Goal: Task Accomplishment & Management: Complete application form

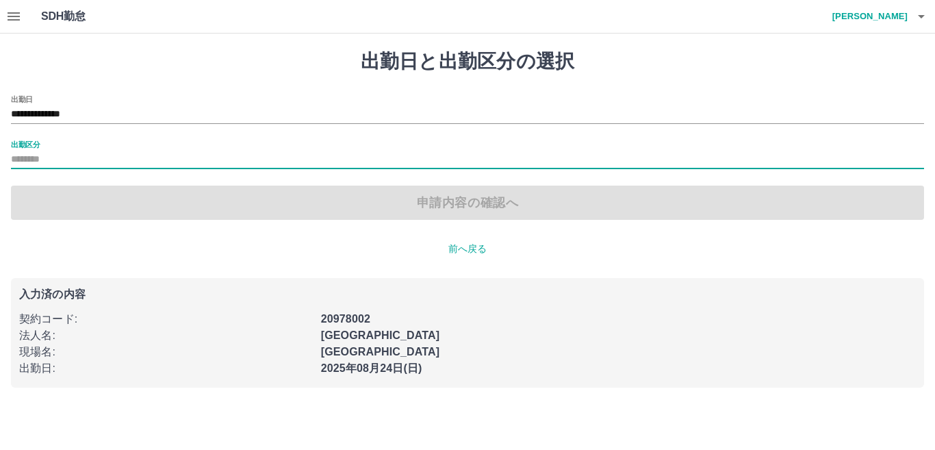
click at [87, 154] on input "出勤区分" at bounding box center [467, 159] width 913 height 17
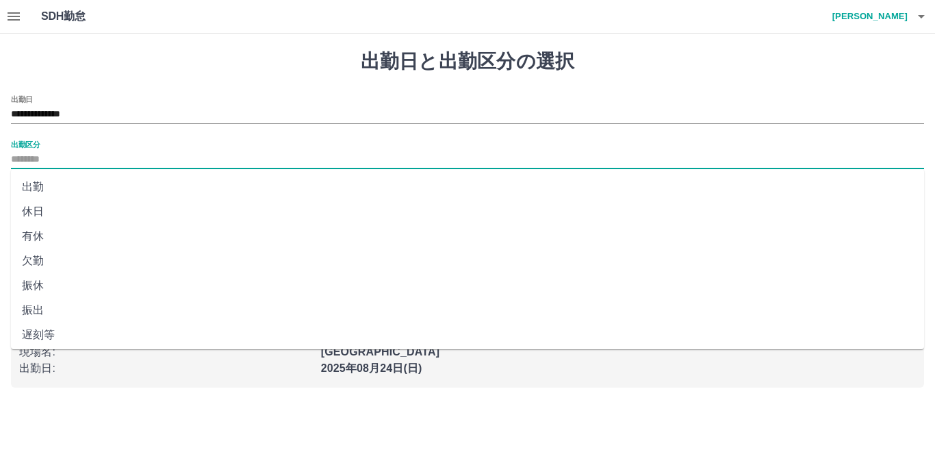
click at [48, 179] on li "出勤" at bounding box center [467, 187] width 913 height 25
type input "**"
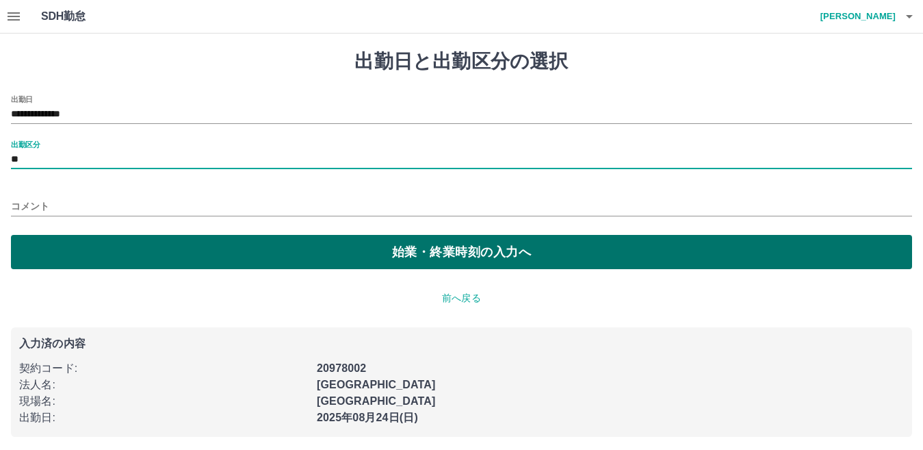
click at [151, 253] on button "始業・終業時刻の入力へ" at bounding box center [461, 252] width 901 height 34
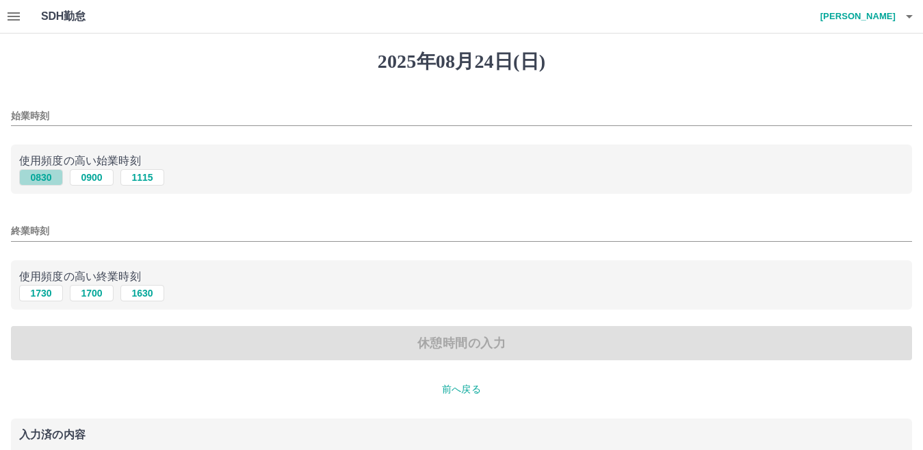
click at [44, 175] on button "0830" at bounding box center [41, 177] width 44 height 16
type input "****"
click at [46, 296] on button "1730" at bounding box center [41, 293] width 44 height 16
type input "****"
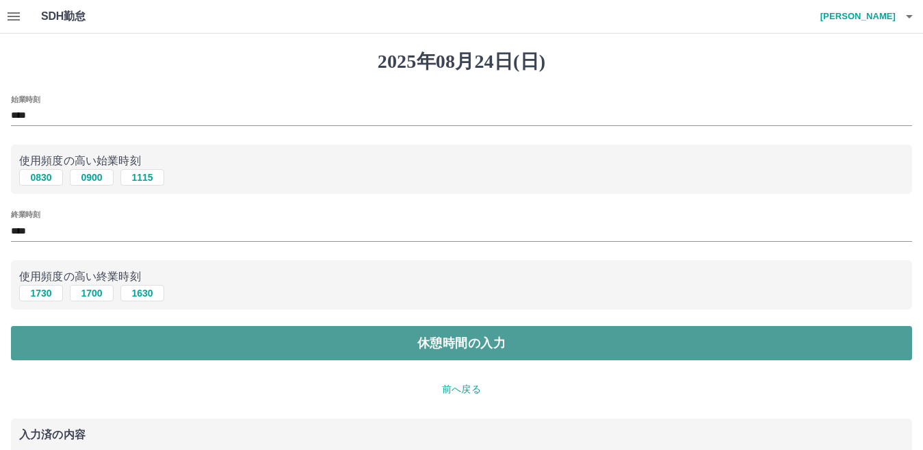
click at [225, 350] on button "休憩時間の入力" at bounding box center [461, 343] width 901 height 34
click at [236, 344] on button "休憩時間の入力" at bounding box center [461, 343] width 901 height 34
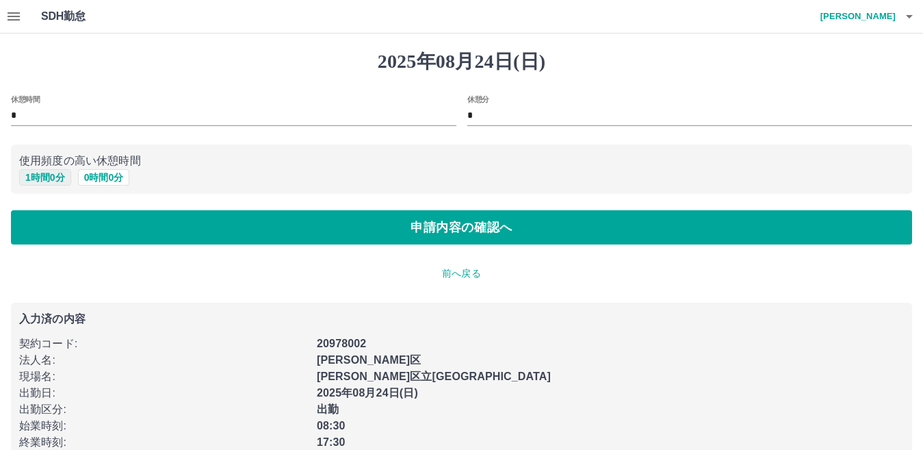
click at [48, 174] on button "1 時間 0 分" at bounding box center [45, 177] width 52 height 16
type input "*"
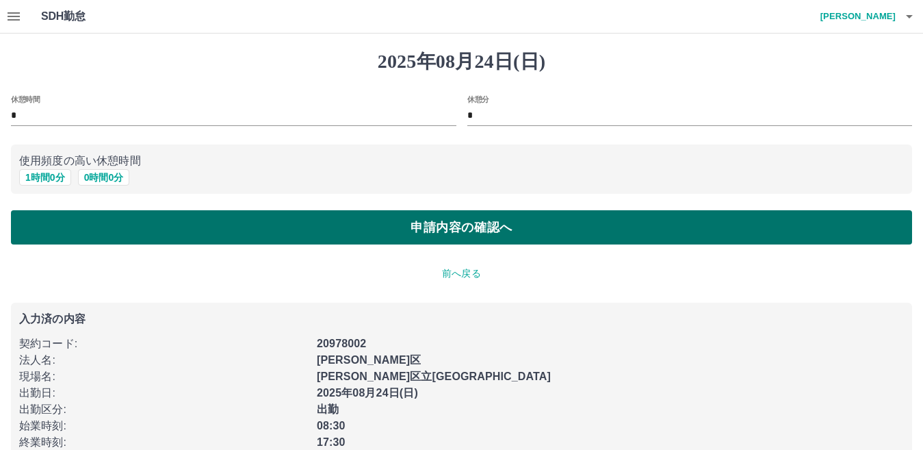
click at [209, 231] on button "申請内容の確認へ" at bounding box center [461, 227] width 901 height 34
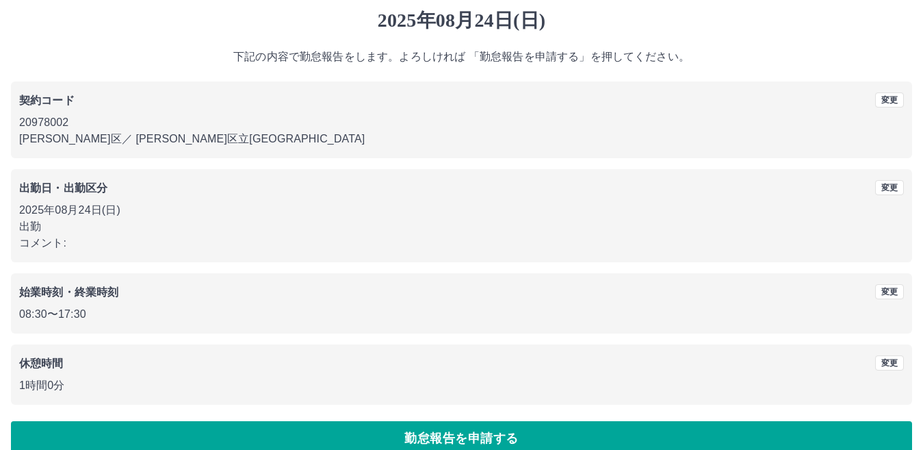
scroll to position [63, 0]
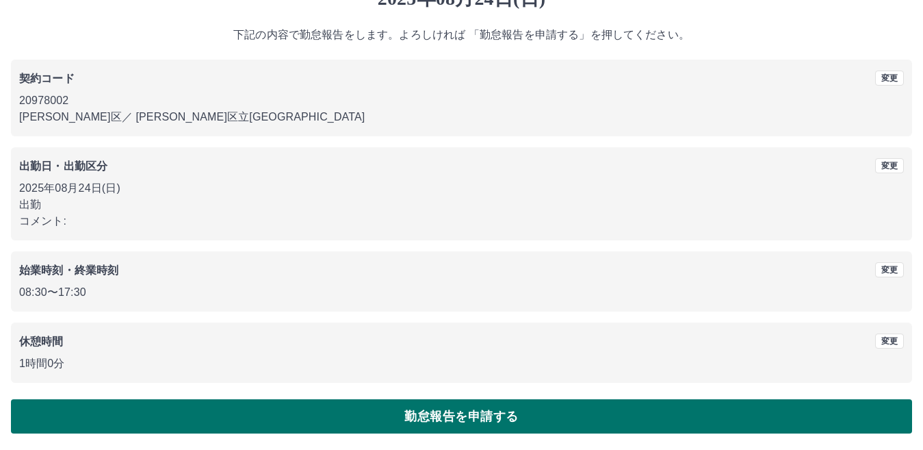
click at [289, 420] on button "勤怠報告を申請する" at bounding box center [461, 416] width 901 height 34
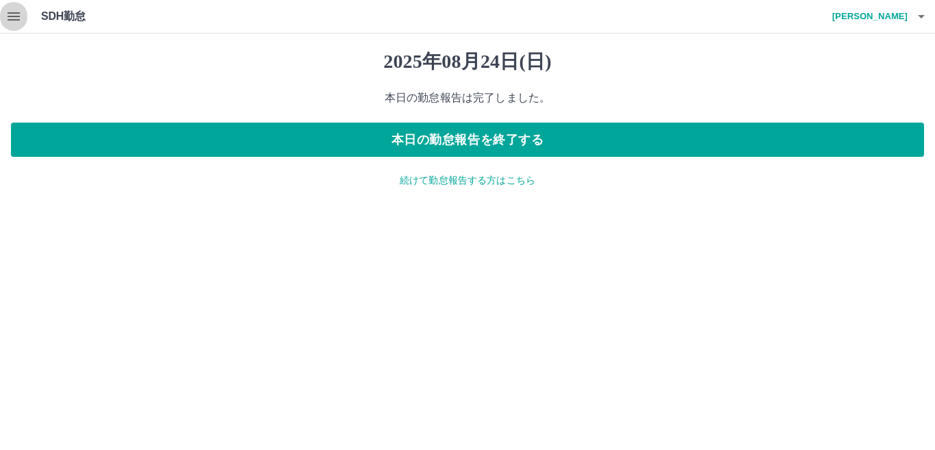
click at [21, 13] on icon "button" at bounding box center [13, 16] width 16 height 16
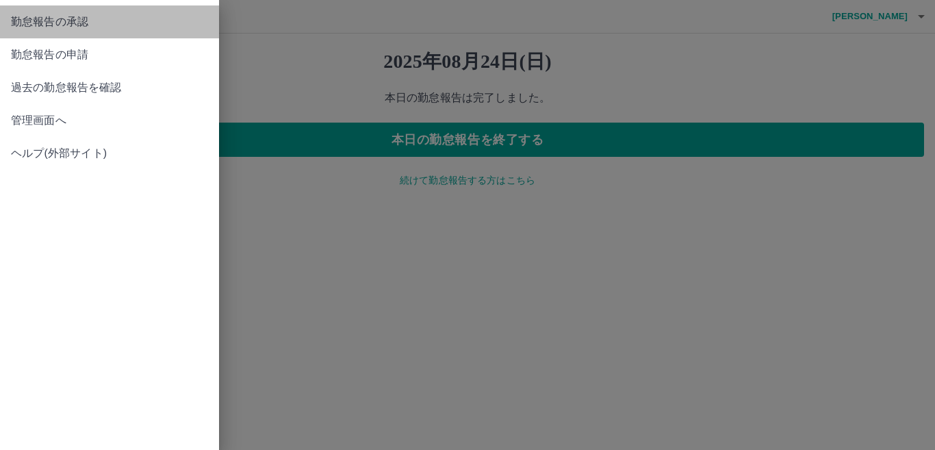
click at [81, 26] on span "勤怠報告の承認" at bounding box center [109, 22] width 197 height 16
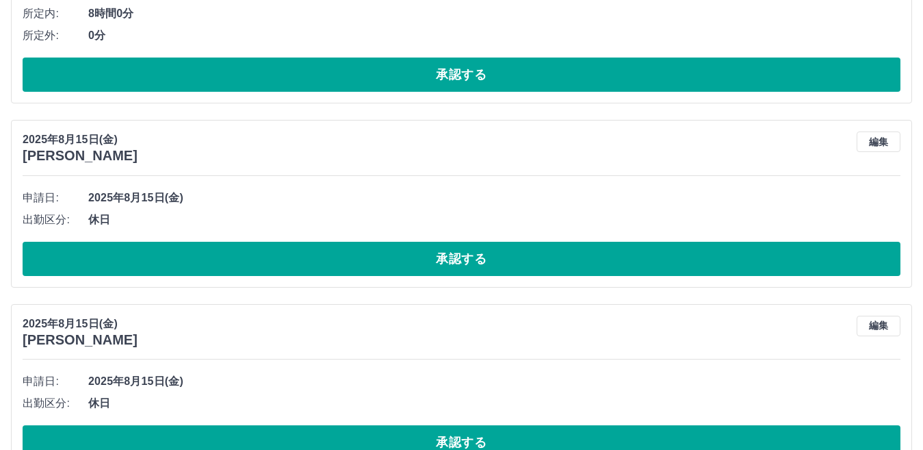
scroll to position [821, 0]
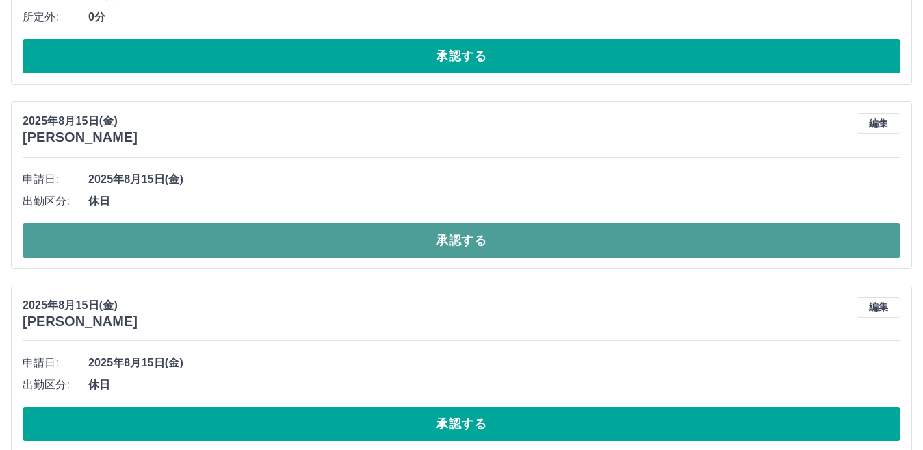
click at [332, 251] on button "承認する" at bounding box center [462, 240] width 878 height 34
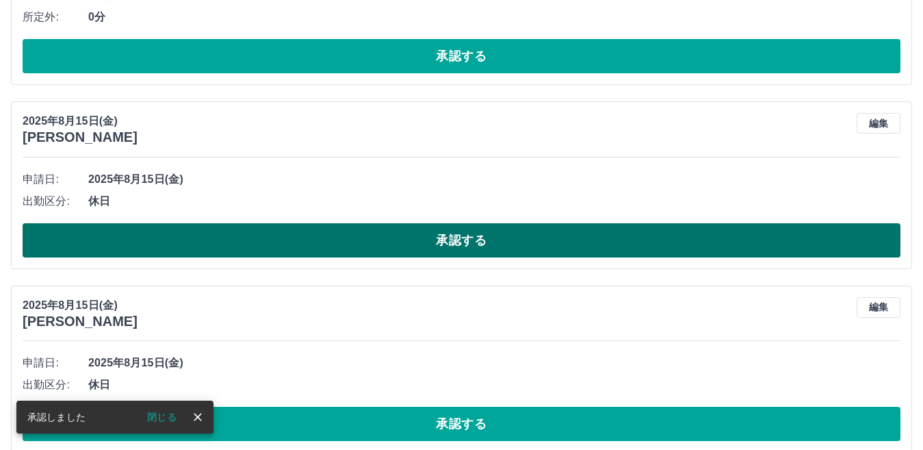
click at [336, 238] on button "承認する" at bounding box center [462, 240] width 878 height 34
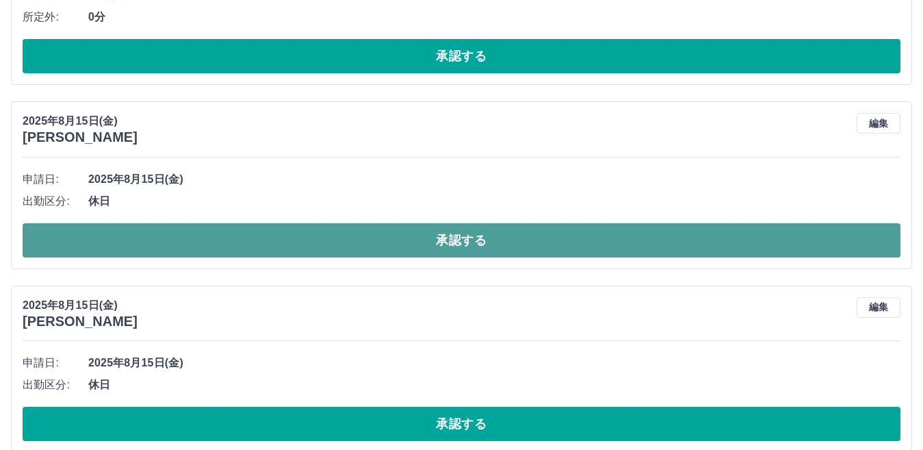
click at [313, 229] on button "承認する" at bounding box center [462, 240] width 878 height 34
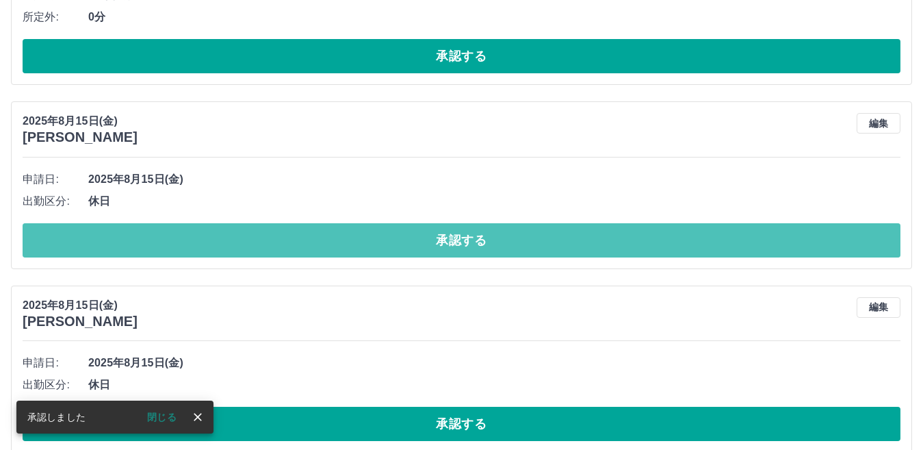
click at [313, 229] on button "承認する" at bounding box center [462, 240] width 878 height 34
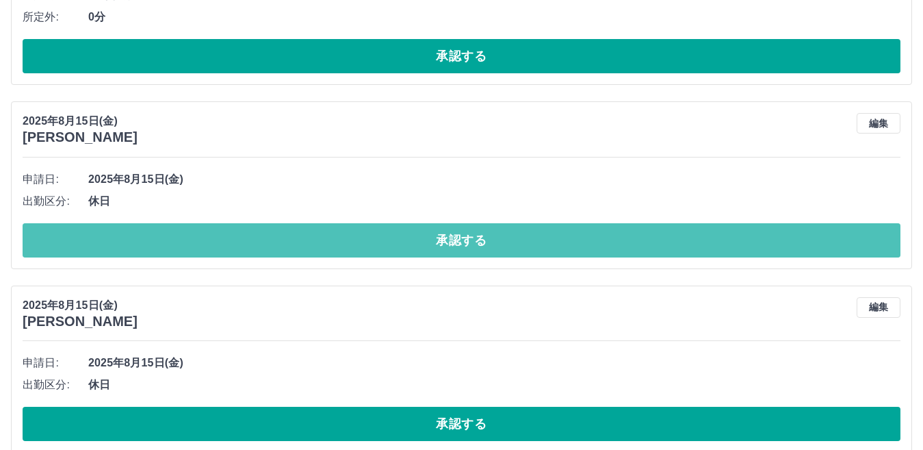
click at [295, 237] on button "承認する" at bounding box center [462, 240] width 878 height 34
click at [291, 241] on button "承認する" at bounding box center [462, 240] width 878 height 34
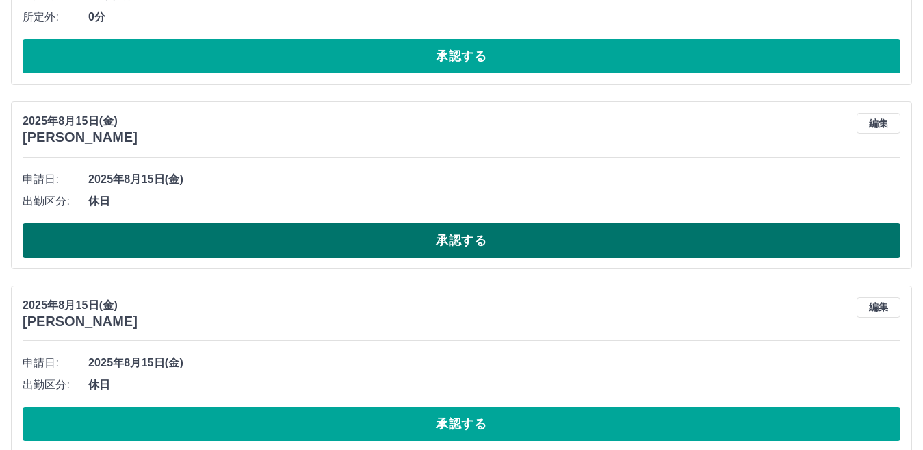
click at [259, 235] on button "承認する" at bounding box center [462, 240] width 878 height 34
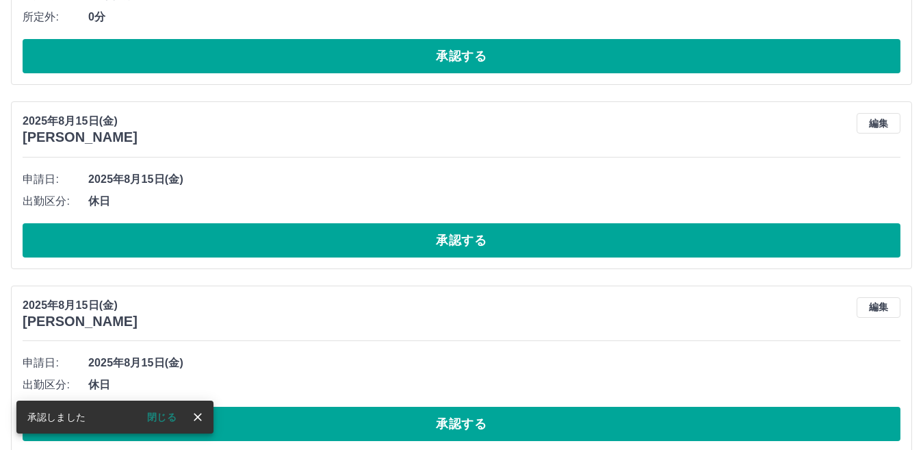
click at [258, 231] on button "承認する" at bounding box center [462, 240] width 878 height 34
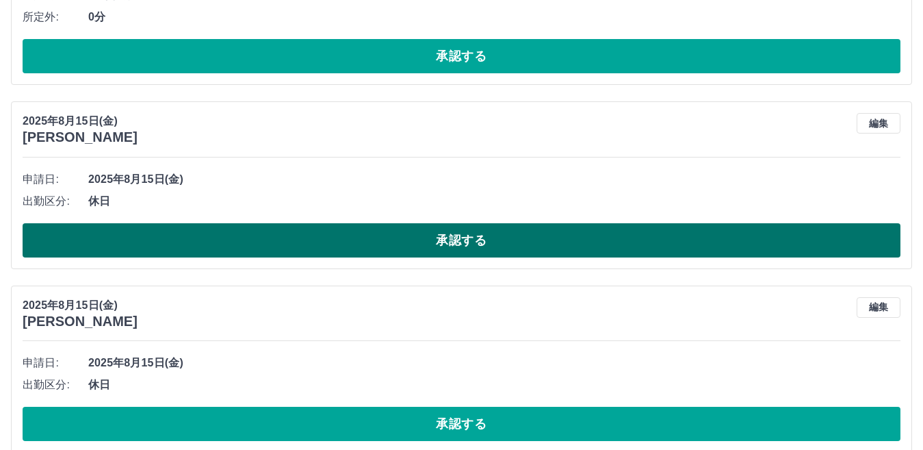
click at [233, 231] on button "承認する" at bounding box center [462, 240] width 878 height 34
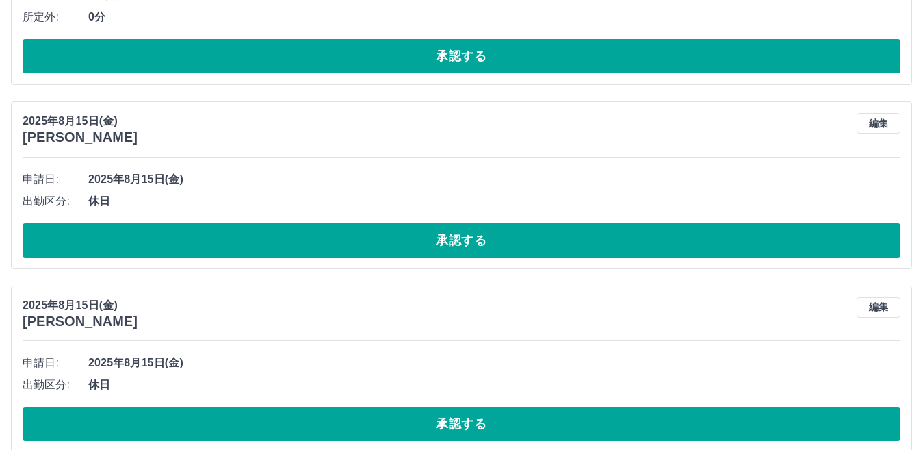
click at [233, 231] on button "承認する" at bounding box center [462, 240] width 878 height 34
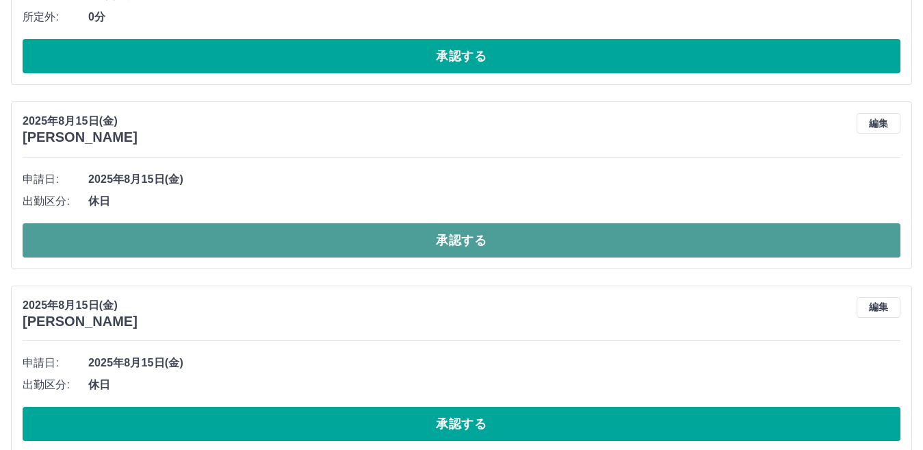
click at [285, 254] on button "承認する" at bounding box center [462, 240] width 878 height 34
click at [268, 248] on button "承認する" at bounding box center [462, 240] width 878 height 34
click at [266, 243] on button "承認する" at bounding box center [462, 240] width 878 height 34
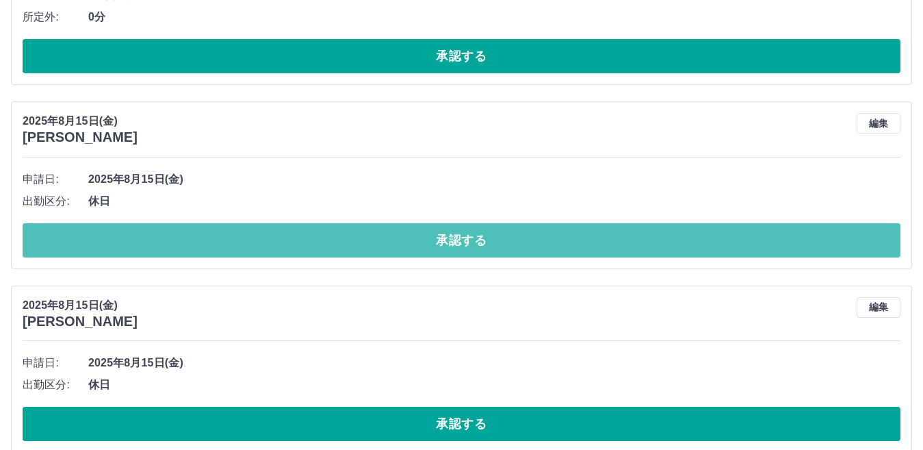
click at [266, 243] on button "承認する" at bounding box center [462, 240] width 878 height 34
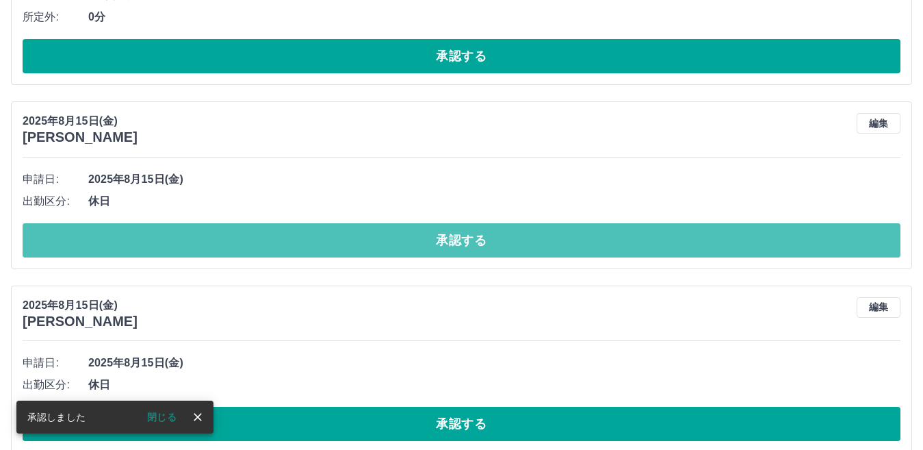
click at [266, 243] on button "承認する" at bounding box center [462, 240] width 878 height 34
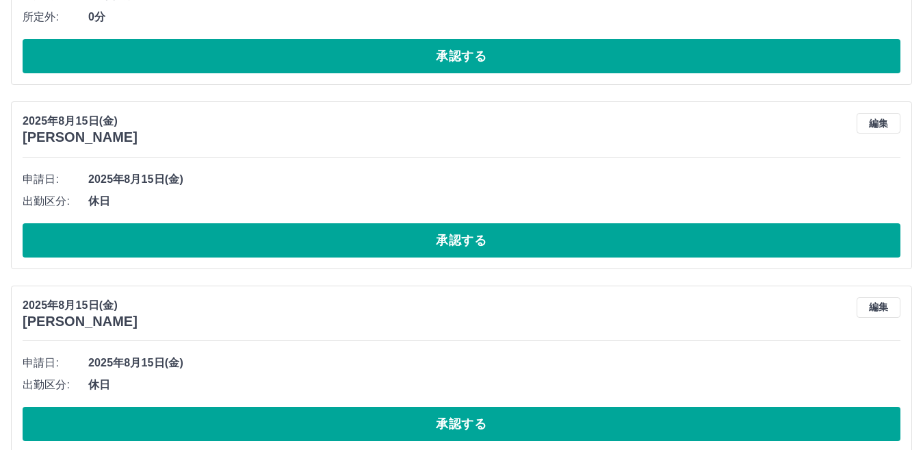
click at [266, 243] on button "承認する" at bounding box center [462, 240] width 878 height 34
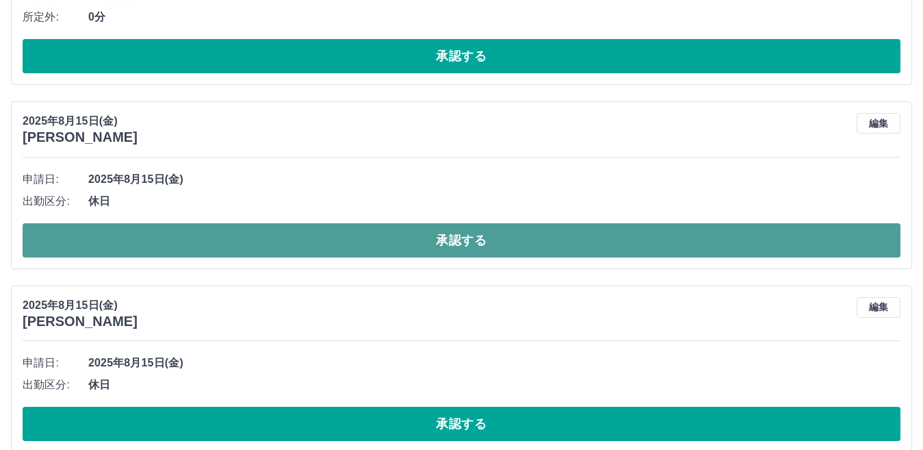
click at [266, 246] on button "承認する" at bounding box center [462, 240] width 878 height 34
click at [266, 248] on button "承認する" at bounding box center [462, 240] width 878 height 34
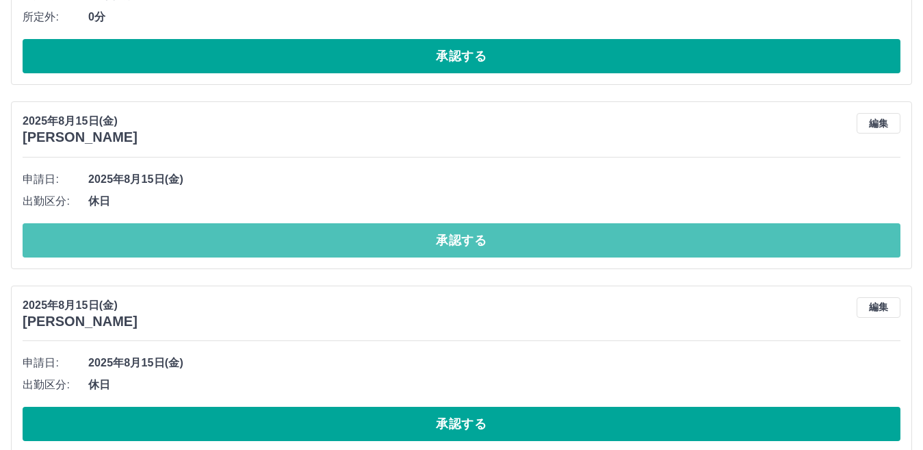
click at [266, 248] on button "承認する" at bounding box center [462, 240] width 878 height 34
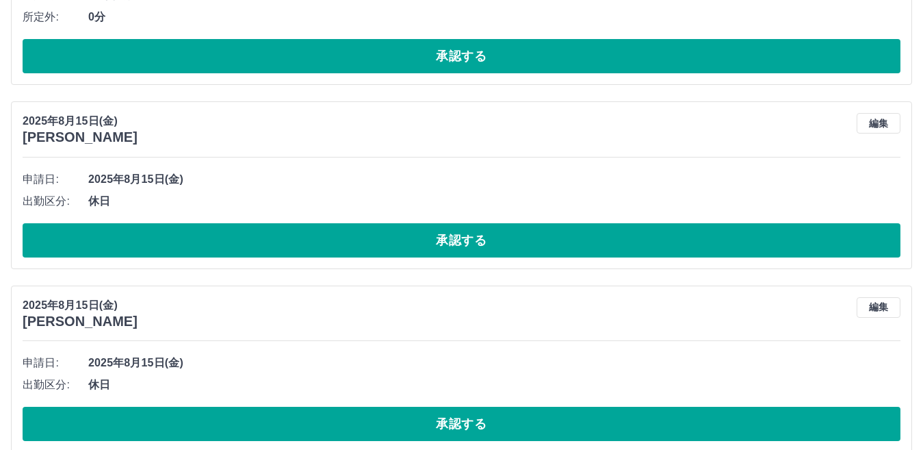
click at [266, 248] on button "承認する" at bounding box center [462, 240] width 878 height 34
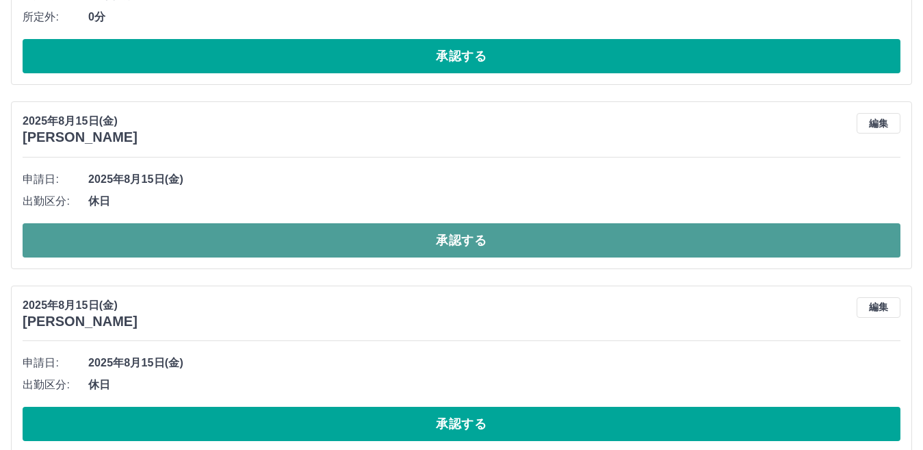
click at [264, 246] on button "承認する" at bounding box center [462, 240] width 878 height 34
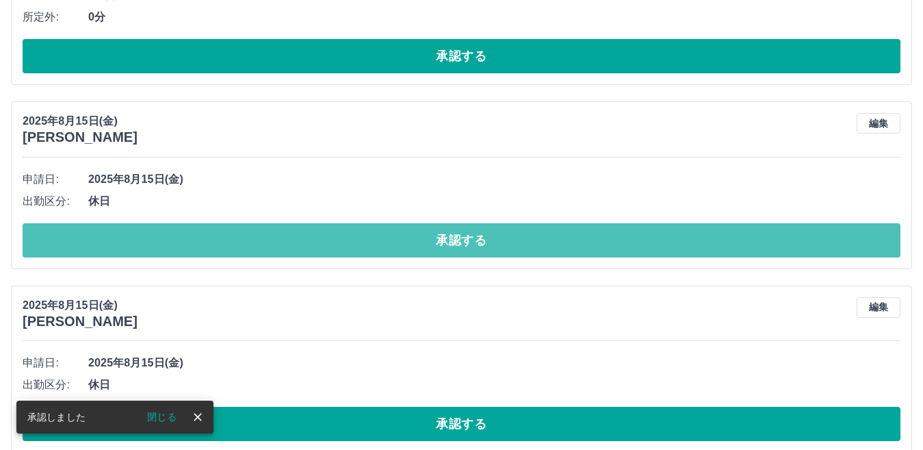
click at [264, 246] on button "承認する" at bounding box center [462, 240] width 878 height 34
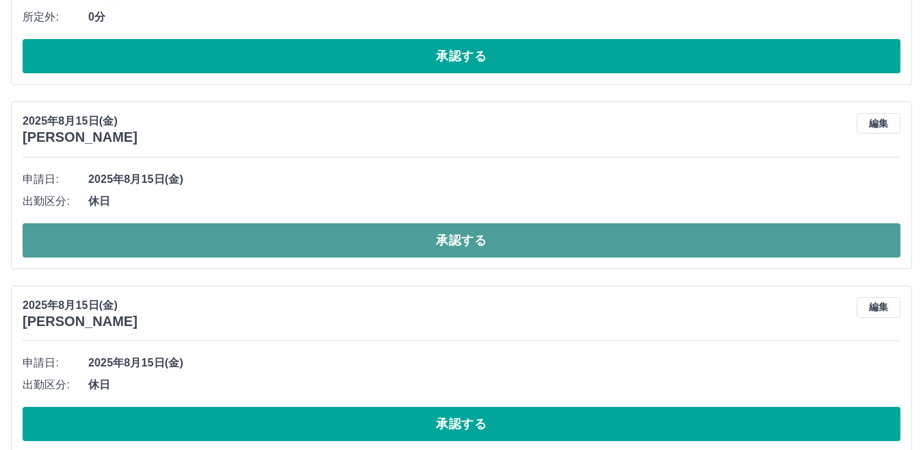
click at [264, 240] on button "承認する" at bounding box center [462, 240] width 878 height 34
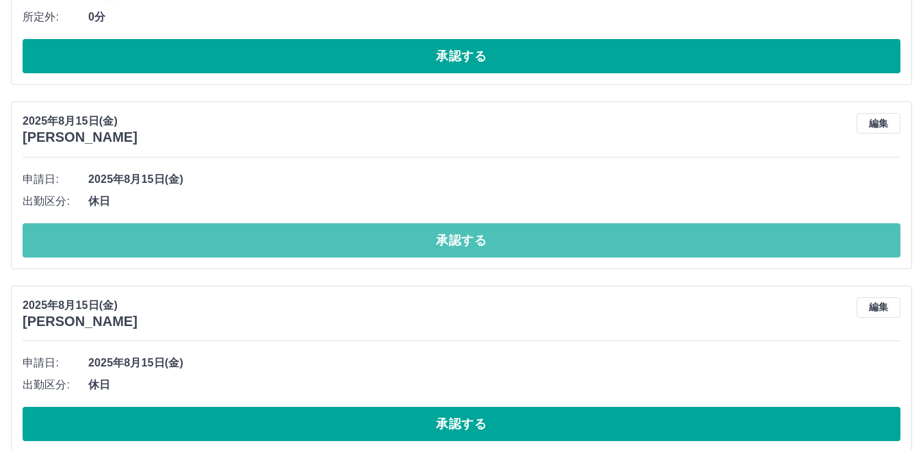
click at [264, 240] on button "承認する" at bounding box center [462, 240] width 878 height 34
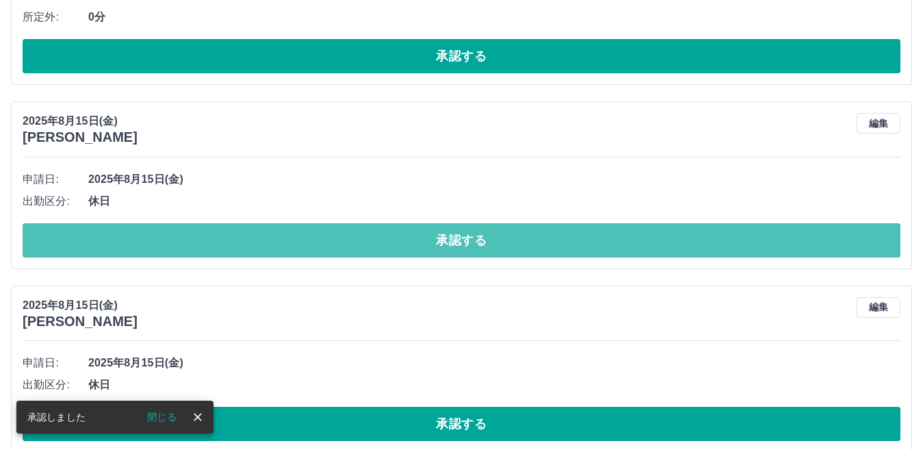
click at [264, 240] on button "承認する" at bounding box center [462, 240] width 878 height 34
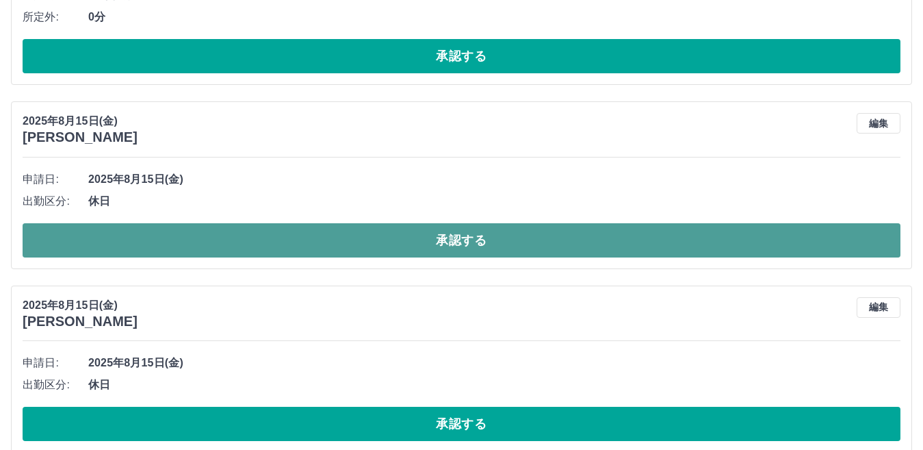
click at [264, 240] on button "承認する" at bounding box center [462, 240] width 878 height 34
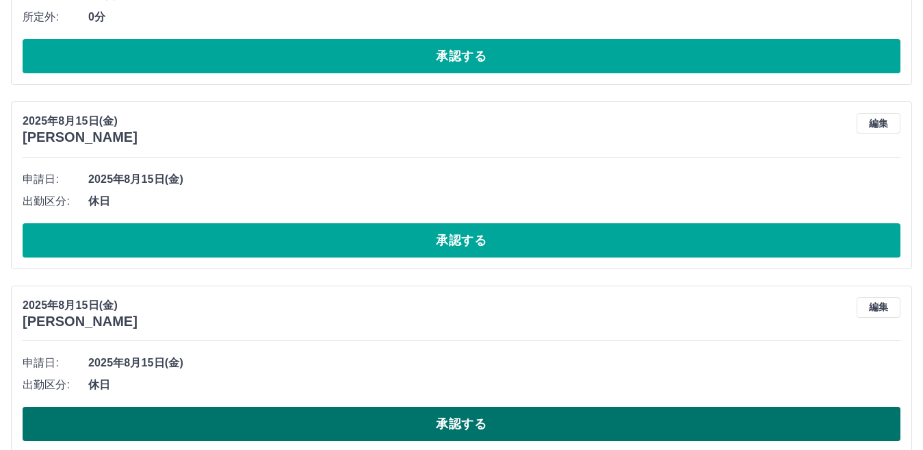
click at [305, 428] on button "承認する" at bounding box center [462, 424] width 878 height 34
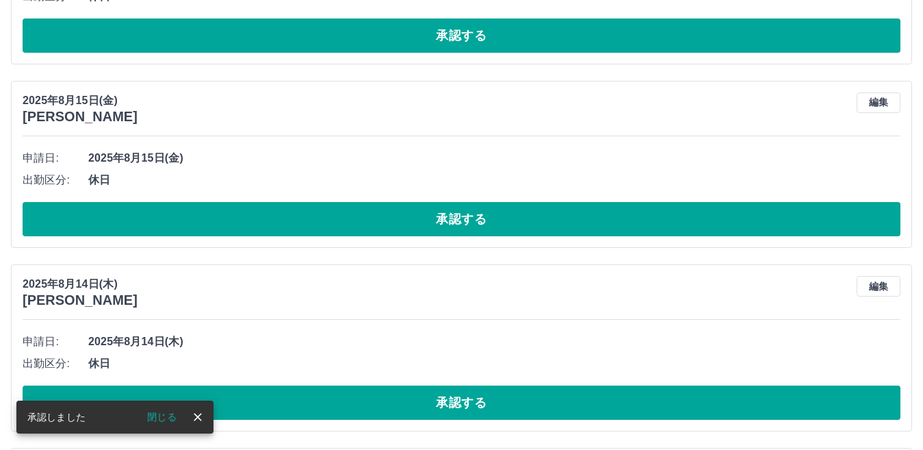
scroll to position [1027, 0]
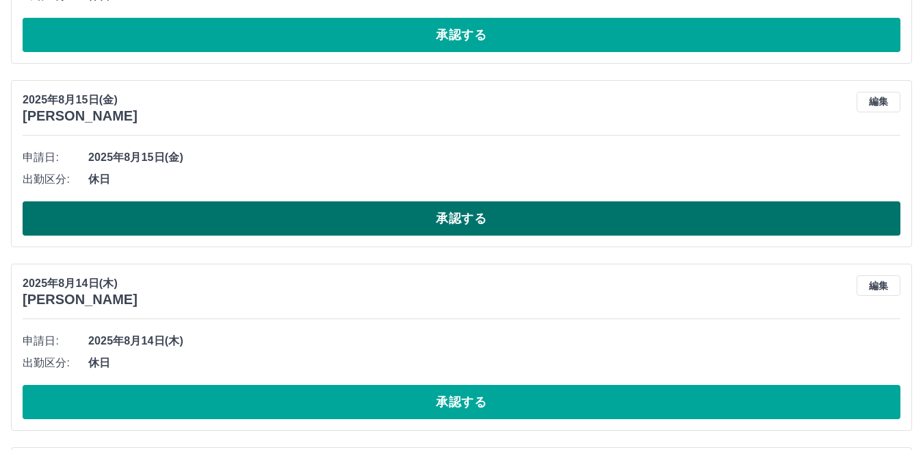
click at [364, 214] on button "承認する" at bounding box center [462, 218] width 878 height 34
click at [305, 218] on button "承認する" at bounding box center [462, 218] width 878 height 34
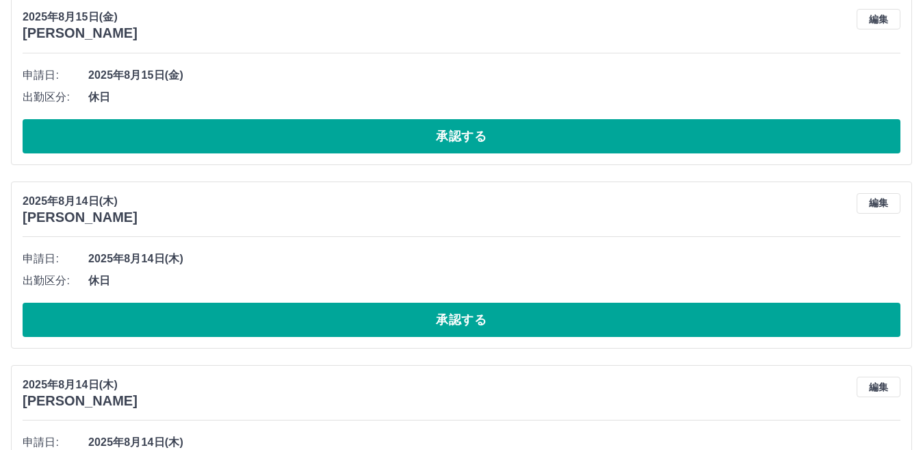
scroll to position [917, 0]
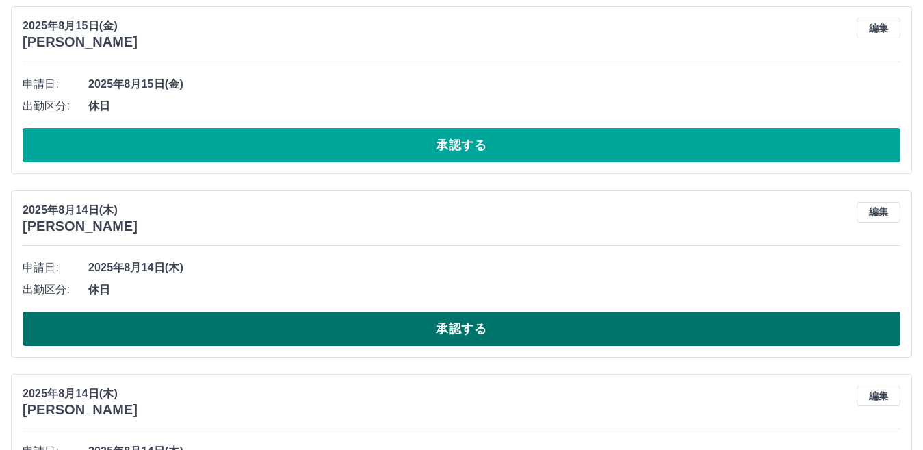
click at [296, 327] on button "承認する" at bounding box center [462, 328] width 878 height 34
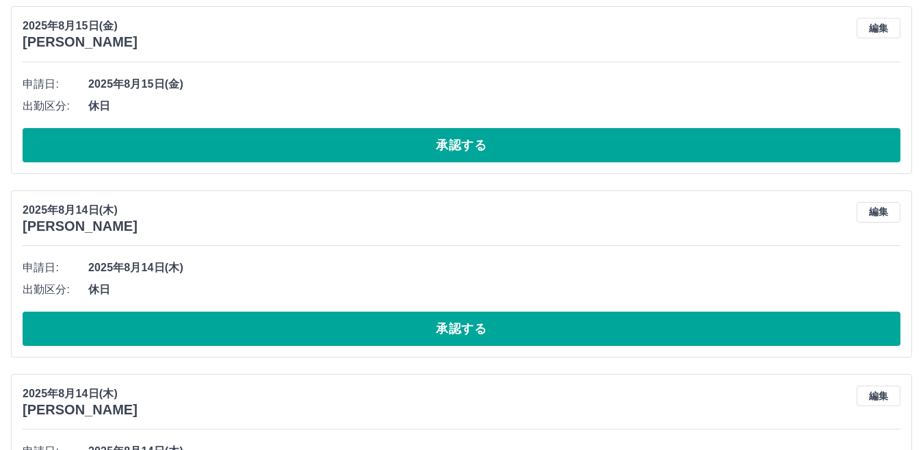
click at [296, 327] on button "承認する" at bounding box center [462, 328] width 878 height 34
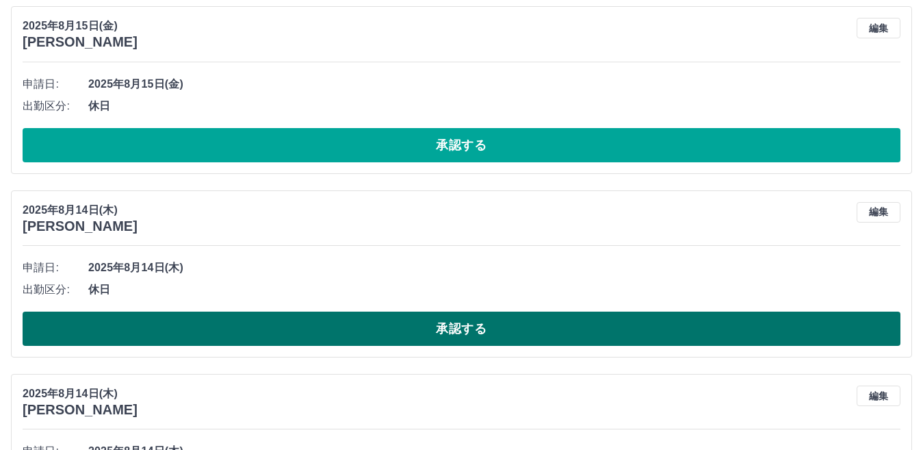
click at [287, 342] on button "承認する" at bounding box center [462, 328] width 878 height 34
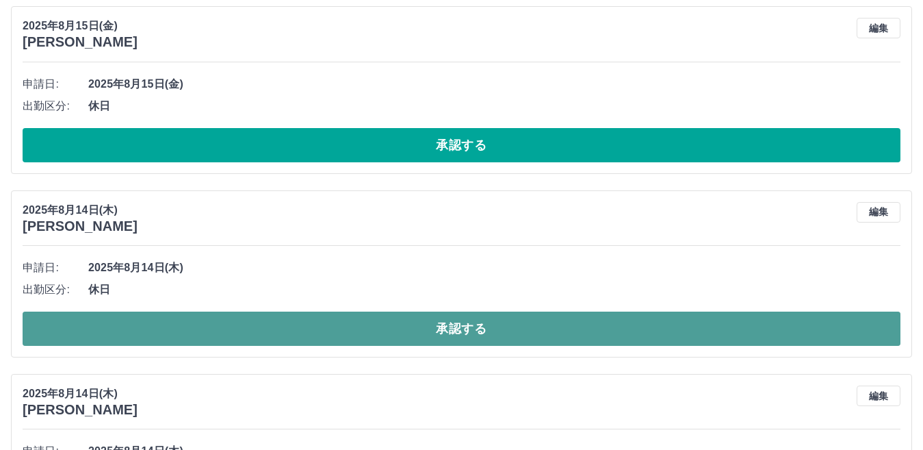
click at [261, 333] on button "承認する" at bounding box center [462, 328] width 878 height 34
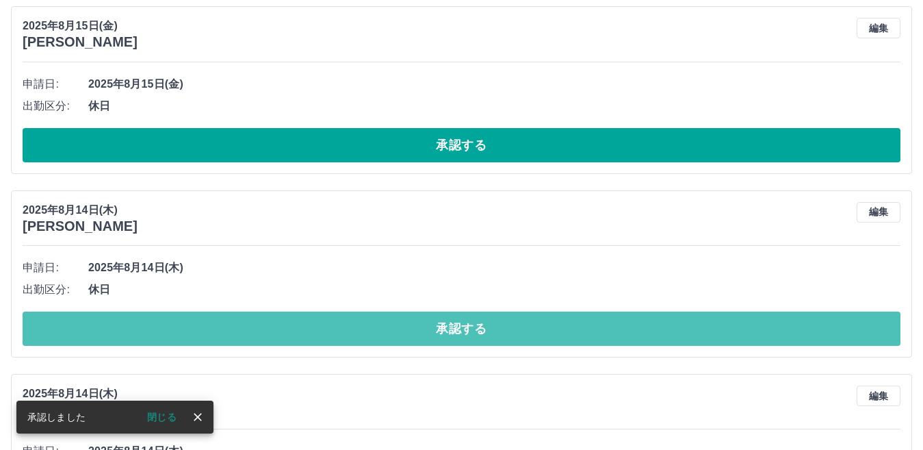
click at [261, 333] on button "承認する" at bounding box center [462, 328] width 878 height 34
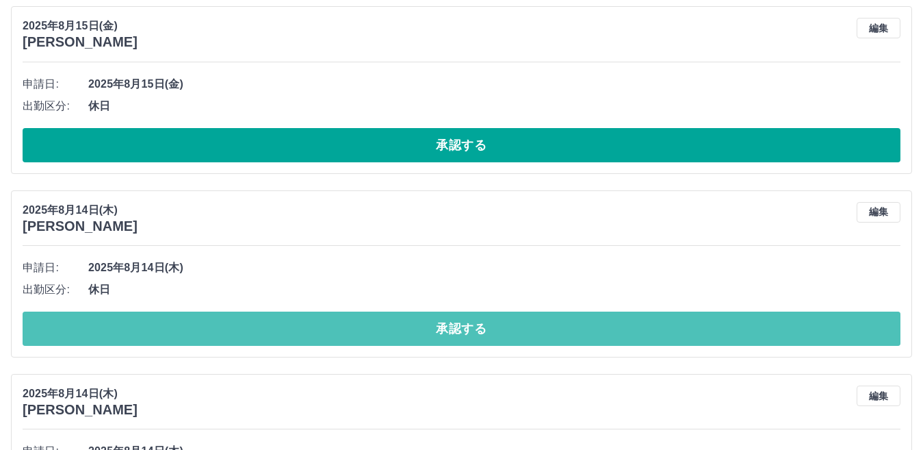
click at [261, 333] on button "承認する" at bounding box center [462, 328] width 878 height 34
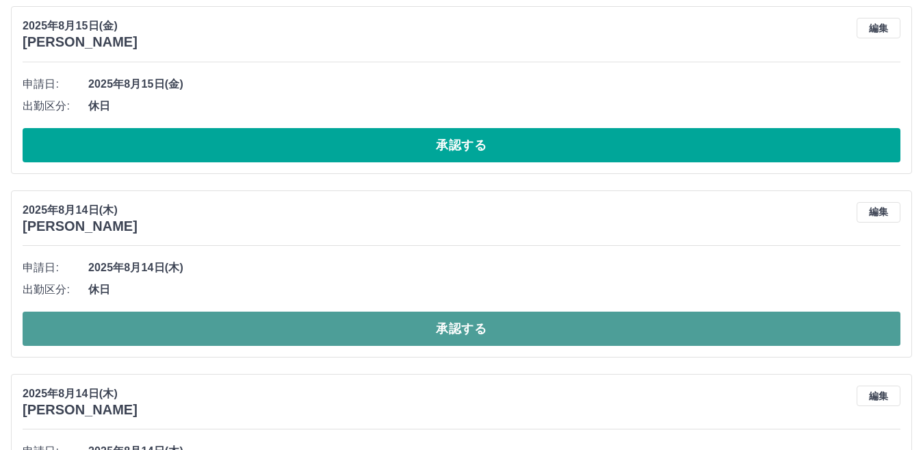
click at [261, 335] on button "承認する" at bounding box center [462, 328] width 878 height 34
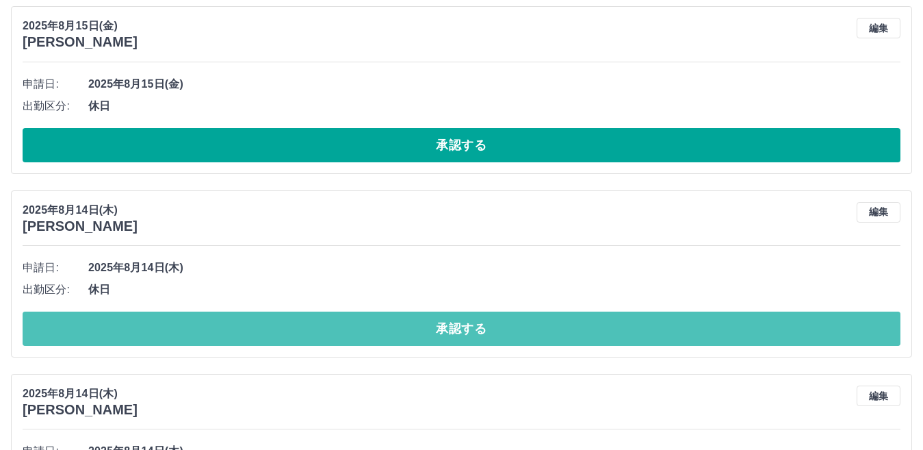
click at [261, 335] on button "承認する" at bounding box center [462, 328] width 878 height 34
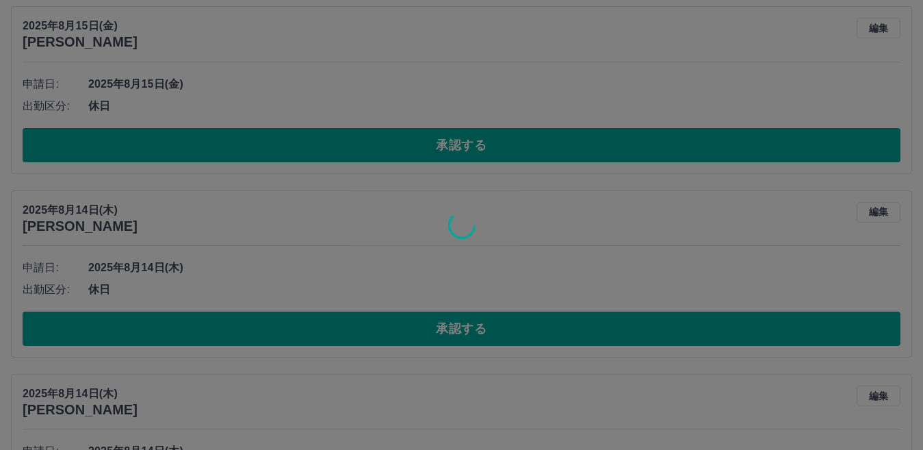
scroll to position [1298, 0]
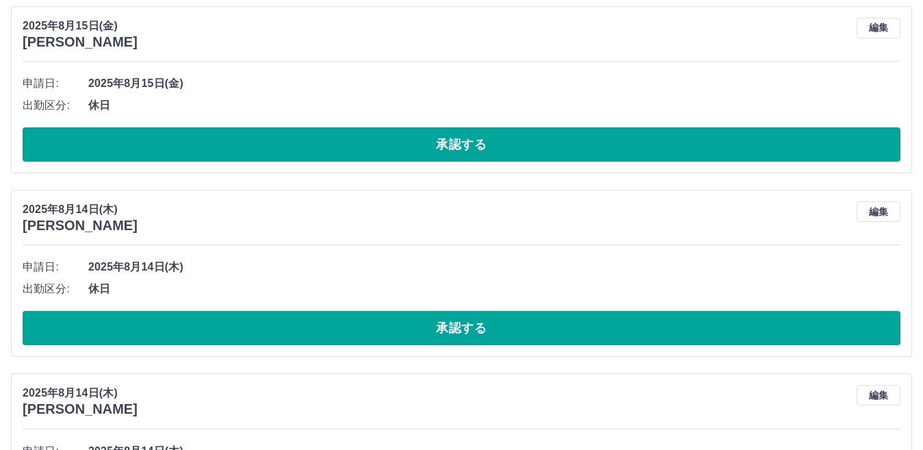
click at [258, 336] on button "承認する" at bounding box center [462, 328] width 878 height 34
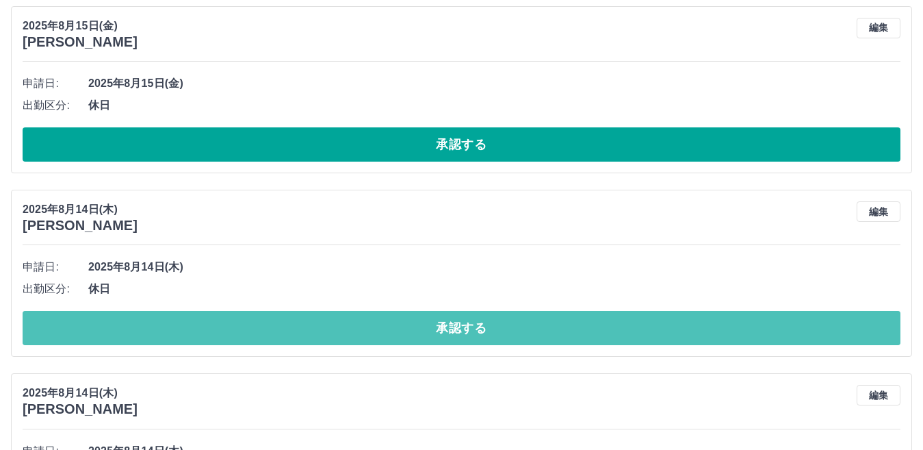
click at [258, 336] on button "承認する" at bounding box center [462, 328] width 878 height 34
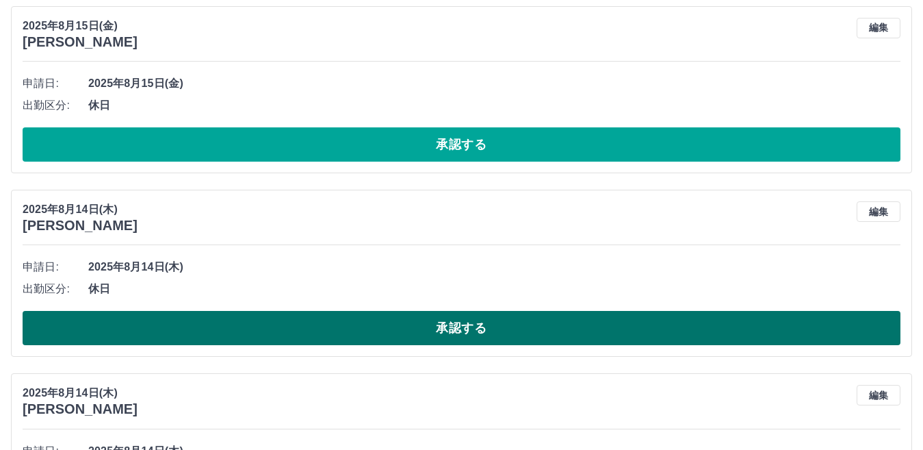
click at [244, 334] on button "承認する" at bounding box center [462, 328] width 878 height 34
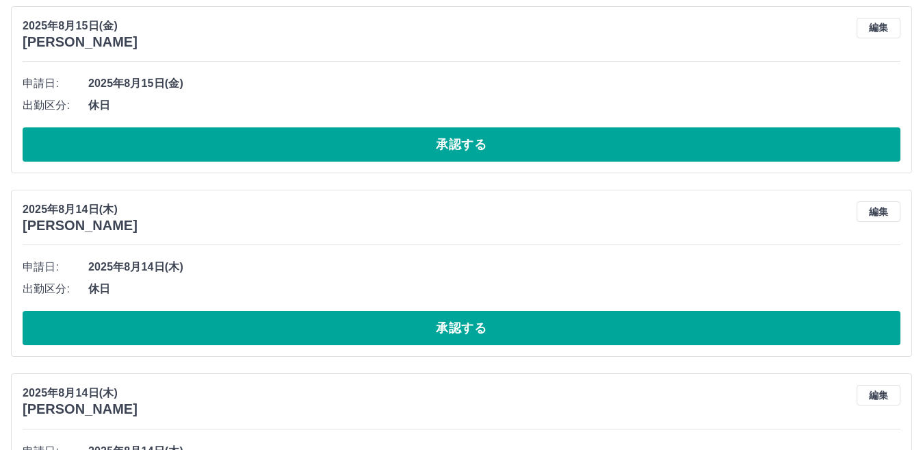
click at [243, 330] on button "承認する" at bounding box center [462, 328] width 878 height 34
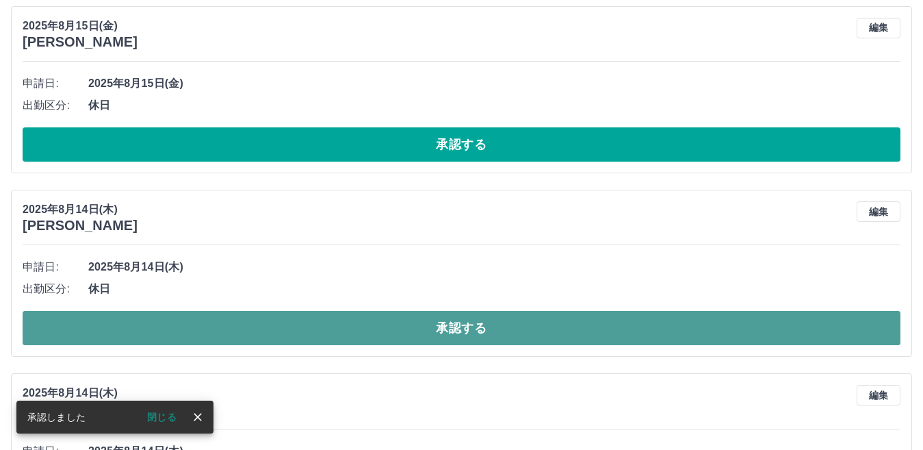
click at [259, 320] on button "承認する" at bounding box center [462, 328] width 878 height 34
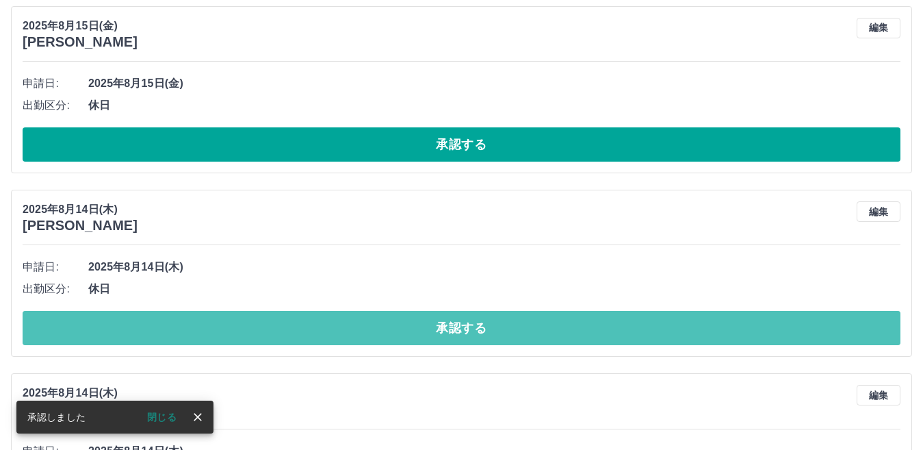
click at [259, 320] on button "承認する" at bounding box center [462, 328] width 878 height 34
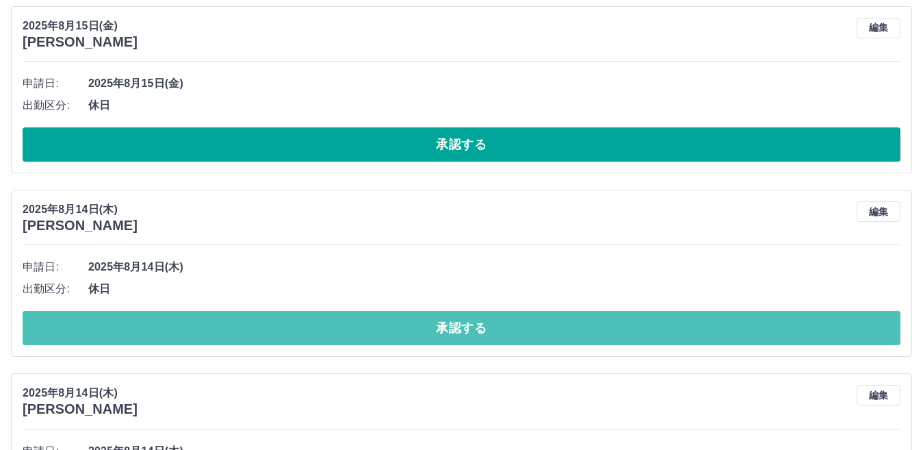
click at [259, 320] on button "承認する" at bounding box center [462, 328] width 878 height 34
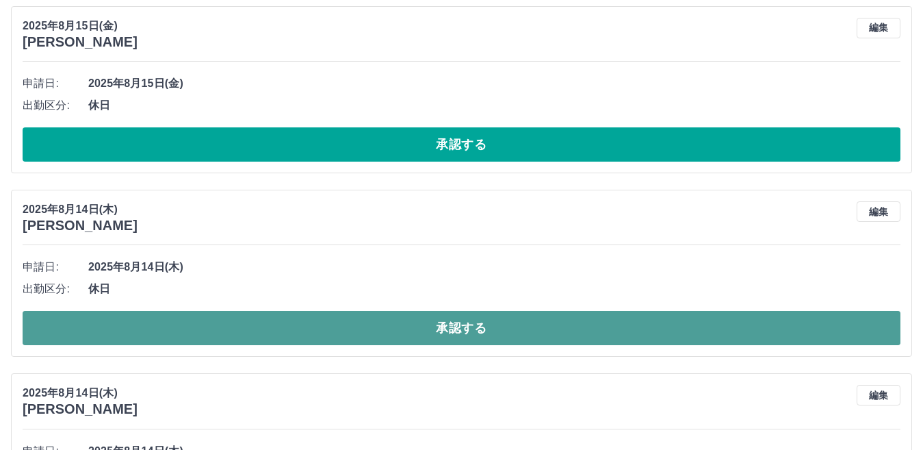
click at [272, 329] on button "承認する" at bounding box center [462, 328] width 878 height 34
click at [283, 324] on button "承認する" at bounding box center [462, 328] width 878 height 34
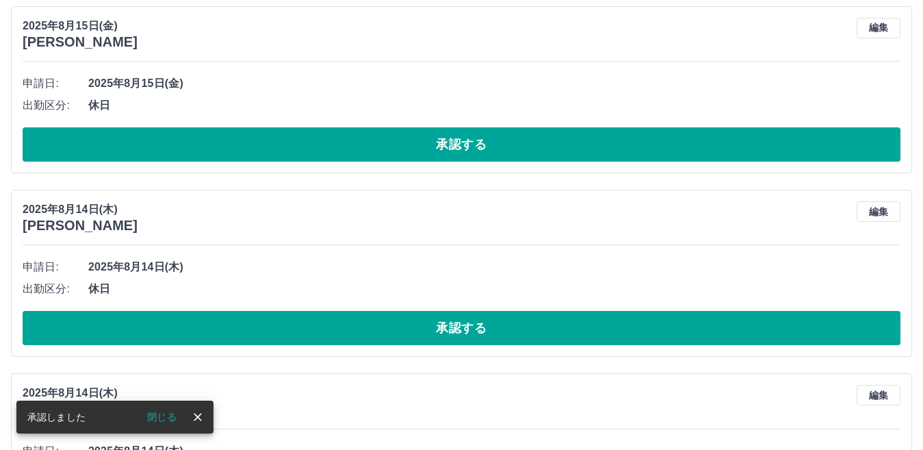
click at [283, 324] on button "承認する" at bounding box center [462, 328] width 878 height 34
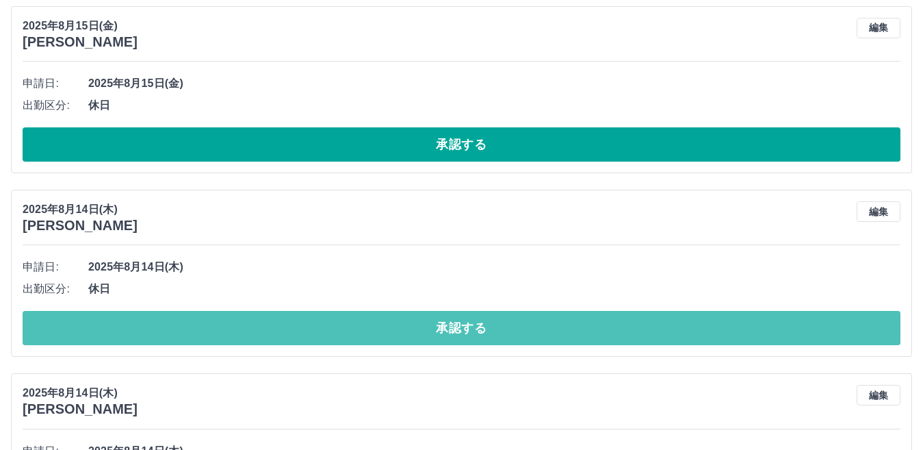
click at [283, 324] on button "承認する" at bounding box center [462, 328] width 878 height 34
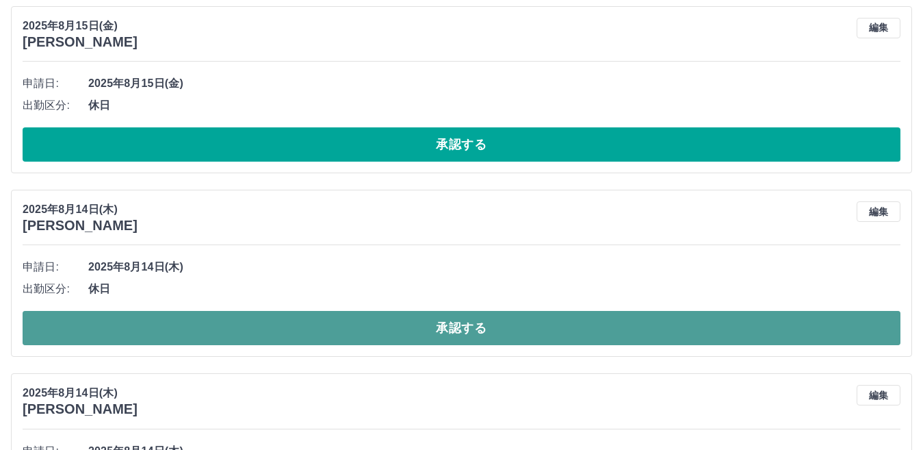
click at [282, 322] on button "承認する" at bounding box center [462, 328] width 878 height 34
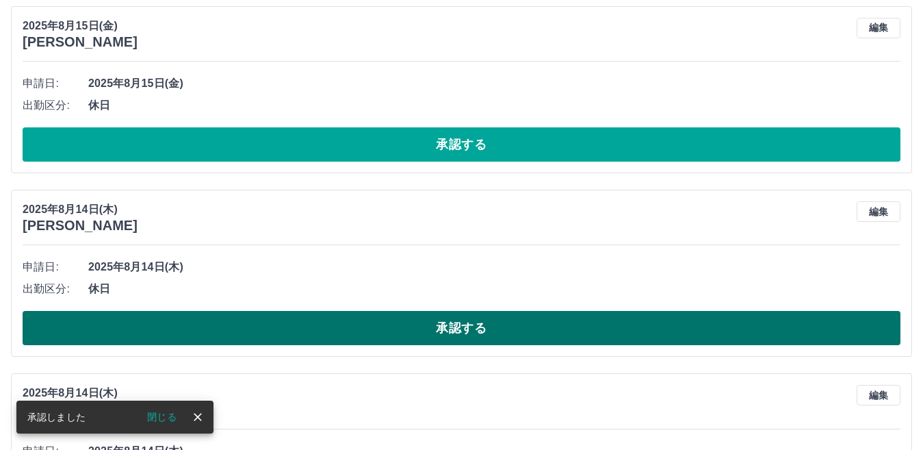
click at [281, 322] on button "承認する" at bounding box center [462, 328] width 878 height 34
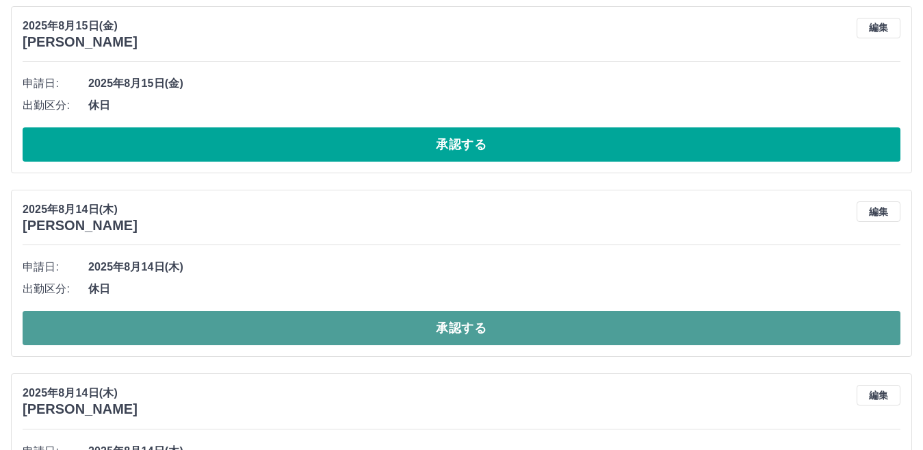
click at [279, 319] on button "承認する" at bounding box center [462, 328] width 878 height 34
click at [279, 328] on button "承認する" at bounding box center [462, 328] width 878 height 34
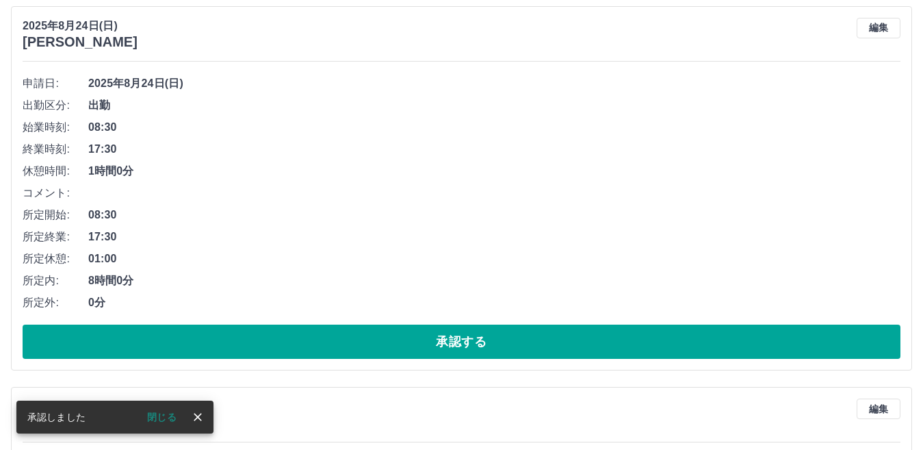
scroll to position [1678, 0]
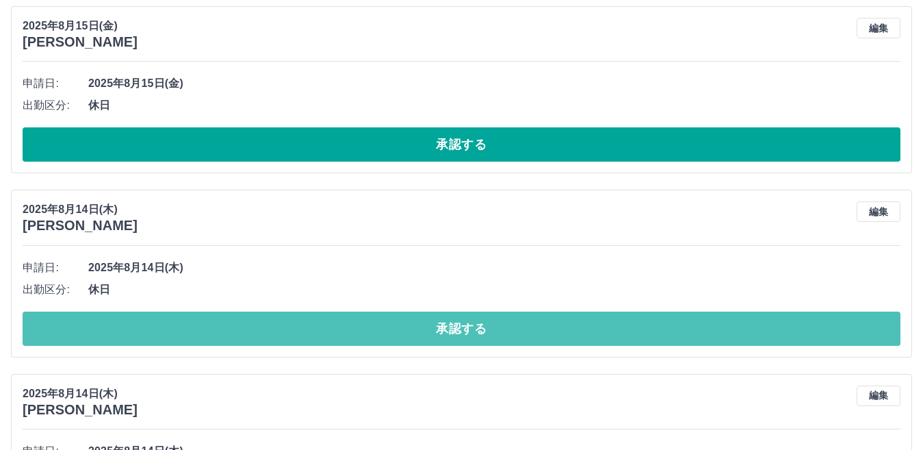
click at [278, 322] on button "承認する" at bounding box center [462, 328] width 878 height 34
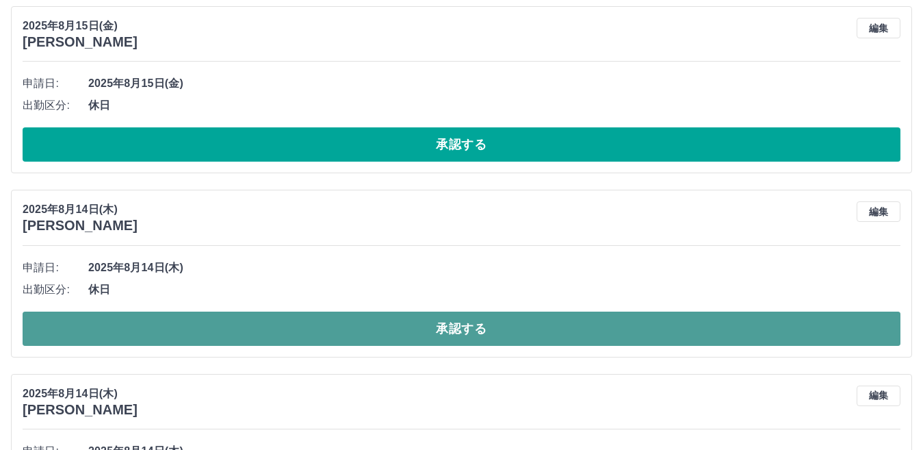
click at [276, 326] on button "承認する" at bounding box center [462, 328] width 878 height 34
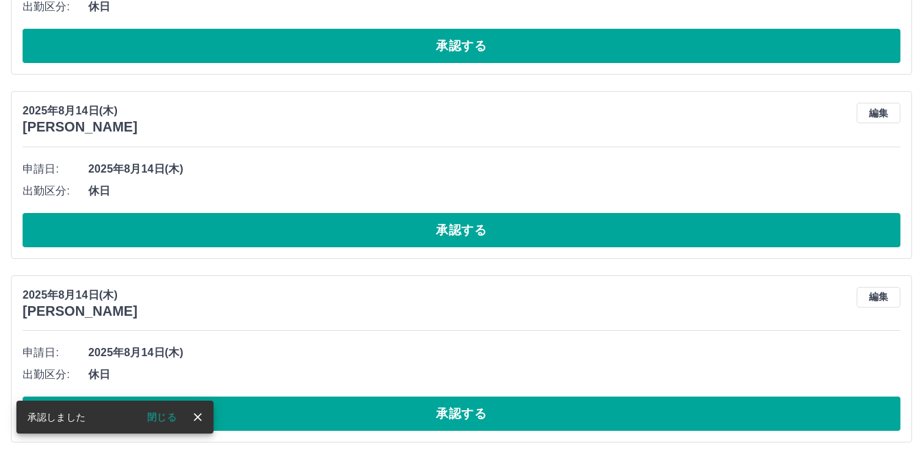
scroll to position [1787, 0]
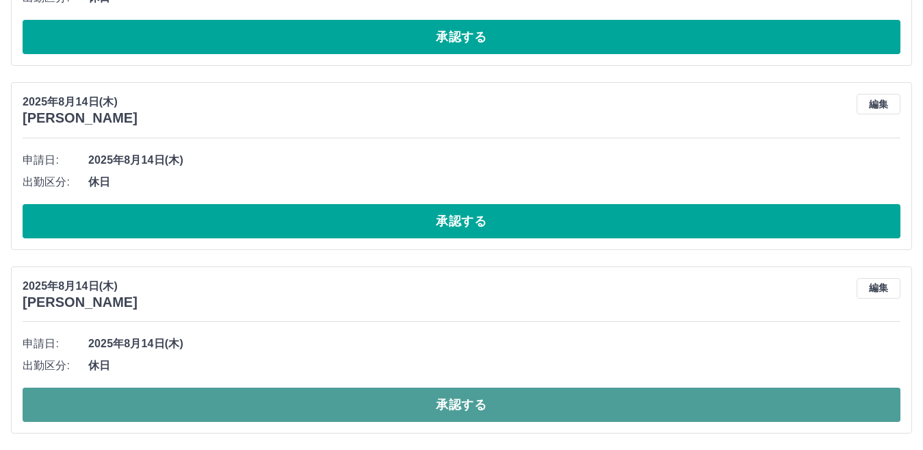
click at [329, 402] on button "承認する" at bounding box center [462, 404] width 878 height 34
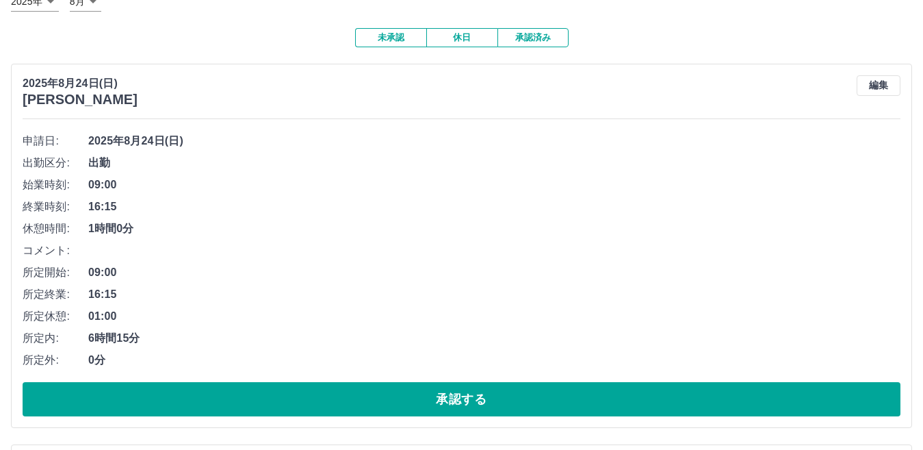
scroll to position [0, 0]
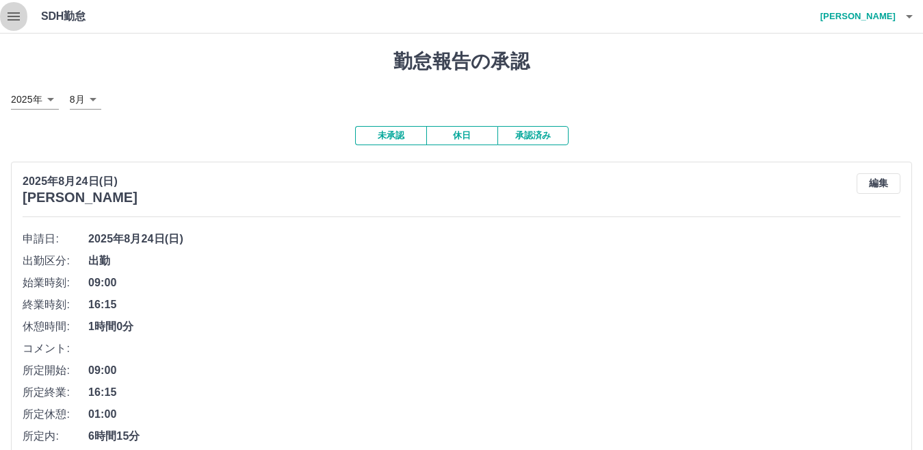
click at [15, 14] on icon "button" at bounding box center [13, 16] width 16 height 16
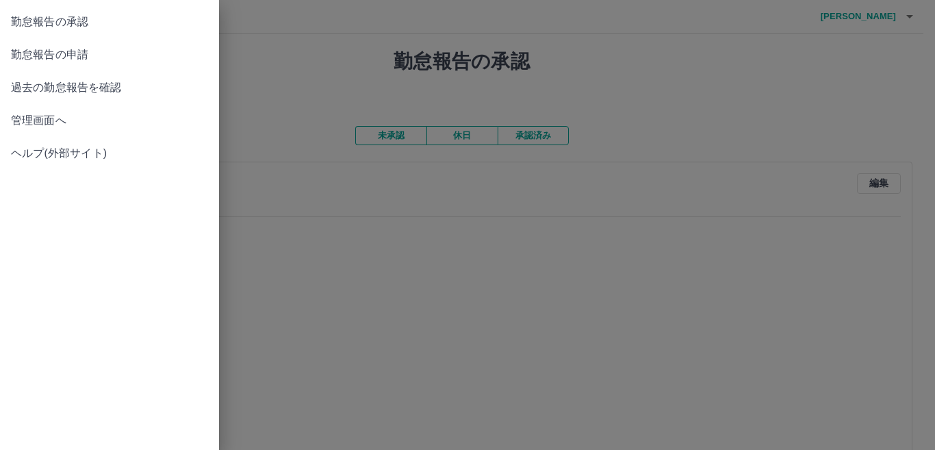
drag, startPoint x: 424, startPoint y: 249, endPoint x: 465, endPoint y: 252, distance: 40.5
click at [428, 251] on div at bounding box center [467, 225] width 935 height 450
